Goal: Check status: Check status

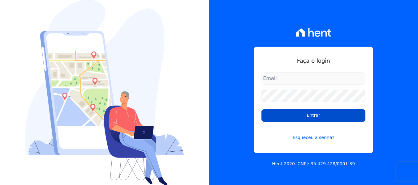
type input "[EMAIL_ADDRESS][DOMAIN_NAME]"
click at [315, 120] on input "Entrar" at bounding box center [314, 116] width 104 height 12
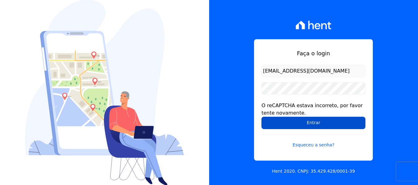
click at [314, 125] on input "Entrar" at bounding box center [314, 123] width 104 height 12
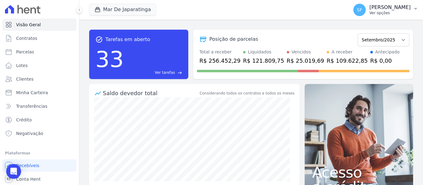
click at [408, 12] on p "Ver opções" at bounding box center [389, 13] width 41 height 5
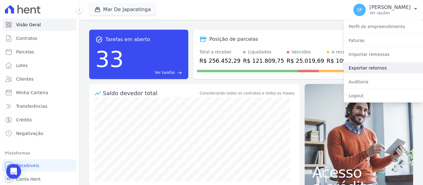
click at [375, 69] on link "Exportar retornos" at bounding box center [383, 68] width 79 height 11
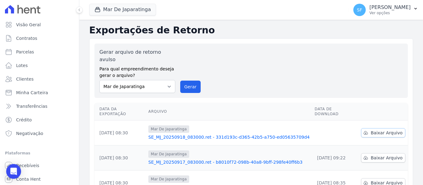
click at [377, 130] on span "Baixar Arquivo" at bounding box center [387, 133] width 32 height 6
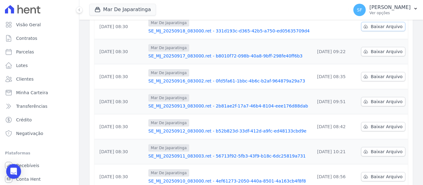
scroll to position [124, 0]
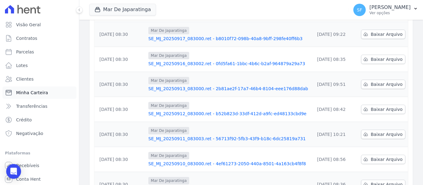
click at [18, 98] on link "Minha Carteira" at bounding box center [39, 93] width 74 height 12
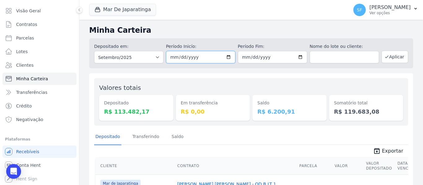
click at [226, 59] on input "2025-09-01" at bounding box center [200, 57] width 69 height 12
type input "2025-09-18"
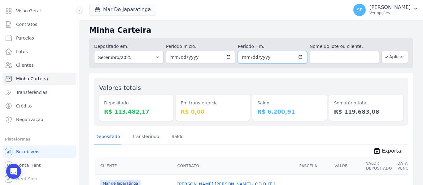
click at [297, 58] on input "2025-09-30" at bounding box center [272, 57] width 69 height 12
type input "2025-09-18"
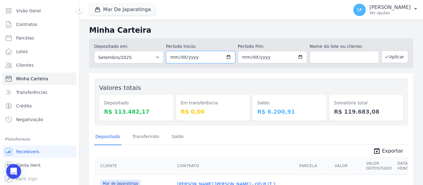
click at [228, 58] on input "2025-09-18" at bounding box center [200, 57] width 69 height 12
type input "[DATE]"
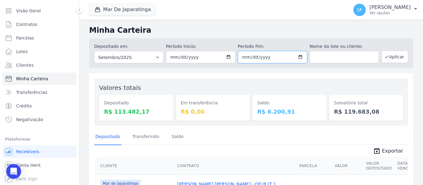
click at [299, 57] on input "2025-09-18" at bounding box center [272, 57] width 69 height 12
type input "[DATE]"
click at [393, 59] on button "Aplicar" at bounding box center [394, 57] width 27 height 12
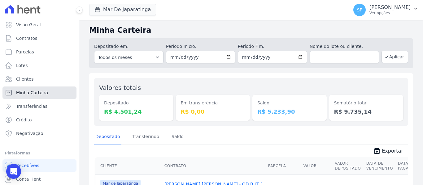
click at [26, 93] on span "Minha Carteira" at bounding box center [32, 93] width 32 height 6
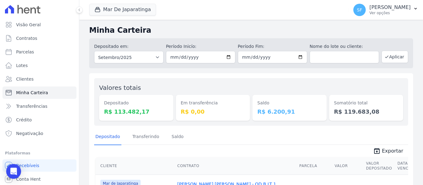
click at [204, 114] on dd "R$ 0,00" at bounding box center [213, 112] width 64 height 8
click at [227, 56] on input "[DATE]" at bounding box center [200, 57] width 69 height 12
type input "[DATE]"
click at [298, 57] on input "[DATE]" at bounding box center [272, 57] width 69 height 12
type input "[DATE]"
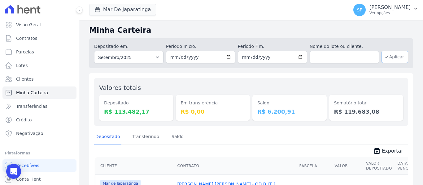
click at [393, 55] on button "Aplicar" at bounding box center [394, 57] width 27 height 12
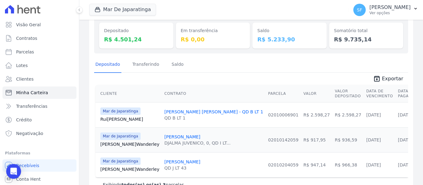
scroll to position [59, 0]
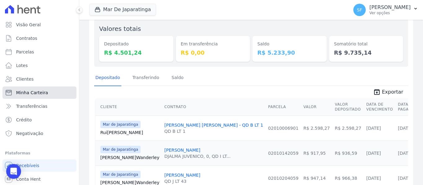
click at [40, 97] on link "Minha Carteira" at bounding box center [39, 93] width 74 height 12
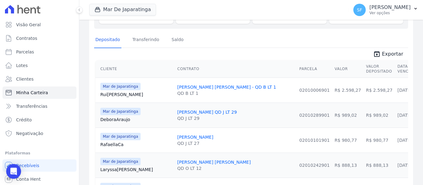
scroll to position [4, 0]
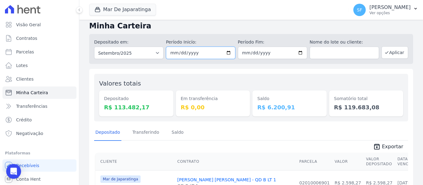
click at [227, 52] on input "[DATE]" at bounding box center [200, 53] width 69 height 12
type input "[DATE]"
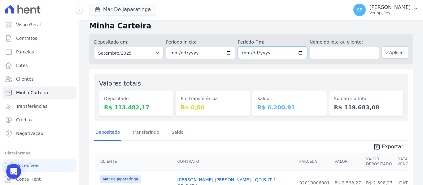
click at [299, 54] on input "[DATE]" at bounding box center [272, 53] width 69 height 12
type input "[DATE]"
click at [387, 54] on button "Aplicar" at bounding box center [394, 52] width 27 height 12
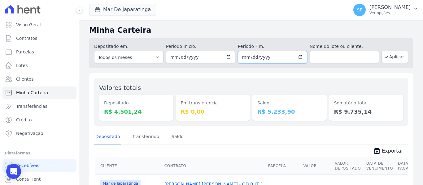
click at [298, 58] on input "[DATE]" at bounding box center [272, 57] width 69 height 12
type input "[DATE]"
click at [387, 60] on button "Aplicar" at bounding box center [394, 57] width 27 height 12
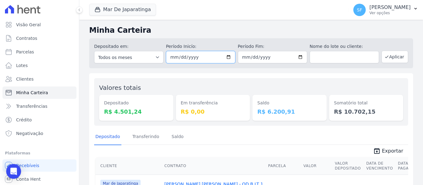
click at [227, 58] on input "[DATE]" at bounding box center [200, 57] width 69 height 12
type input "2025-09-18"
click at [396, 59] on button "Aplicar" at bounding box center [394, 57] width 27 height 12
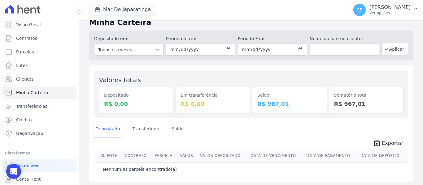
scroll to position [10, 0]
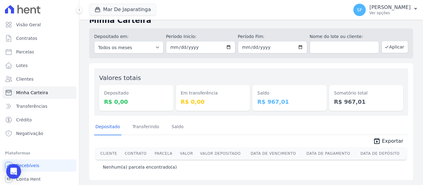
click at [250, 138] on span "unarchive Exportar" at bounding box center [251, 140] width 314 height 11
click at [259, 131] on div "Depositado Transferindo [GEOGRAPHIC_DATA]" at bounding box center [251, 127] width 314 height 15
click at [135, 131] on link "Transferindo" at bounding box center [145, 127] width 29 height 16
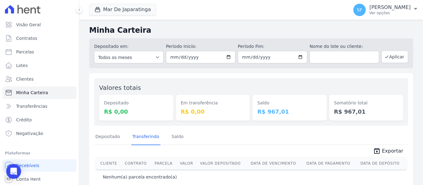
scroll to position [10, 0]
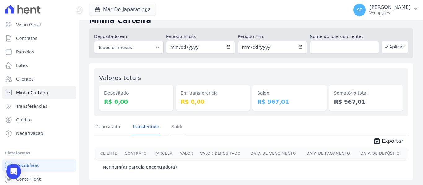
click at [170, 130] on link "Saldo" at bounding box center [177, 127] width 15 height 16
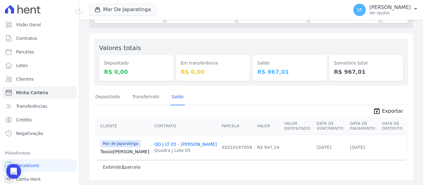
scroll to position [45, 0]
click at [133, 69] on dd "R$ 0,00" at bounding box center [136, 72] width 64 height 8
click at [141, 94] on link "Transferindo" at bounding box center [145, 97] width 29 height 16
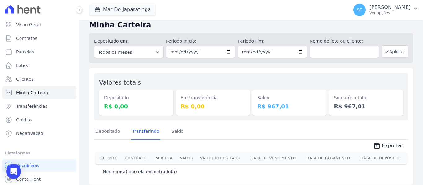
scroll to position [10, 0]
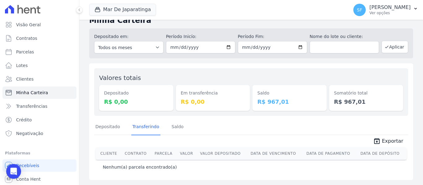
click at [254, 138] on span "unarchive Exportar" at bounding box center [251, 140] width 314 height 11
click at [235, 177] on div "Valores totais Depositado R$ 0,00 Em transferência R$ 0,00 Saldo R$ 967,01 Soma…" at bounding box center [251, 121] width 324 height 117
click at [227, 48] on input "[DATE]" at bounding box center [200, 47] width 69 height 12
type input "[DATE]"
click at [299, 47] on input "[DATE]" at bounding box center [272, 47] width 69 height 12
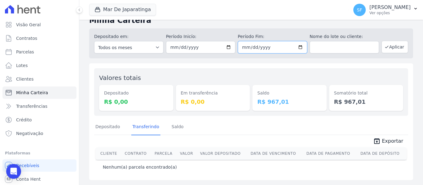
type input "[DATE]"
click at [388, 52] on button "Aplicar" at bounding box center [394, 47] width 27 height 12
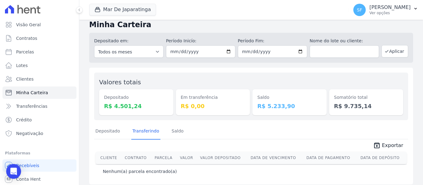
scroll to position [10, 0]
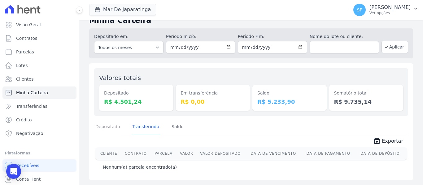
click at [102, 128] on link "Depositado" at bounding box center [107, 127] width 27 height 16
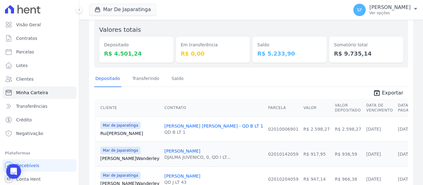
scroll to position [28, 0]
